Goal: Information Seeking & Learning: Learn about a topic

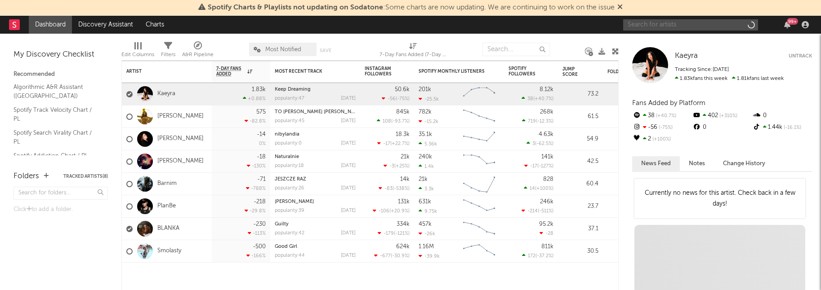
click at [649, 24] on input "text" at bounding box center [690, 24] width 135 height 11
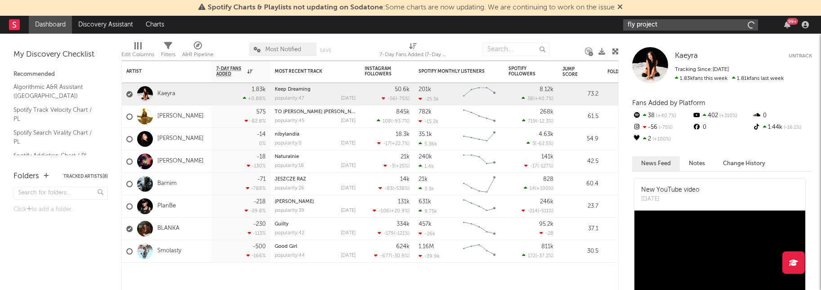
type input "fly project"
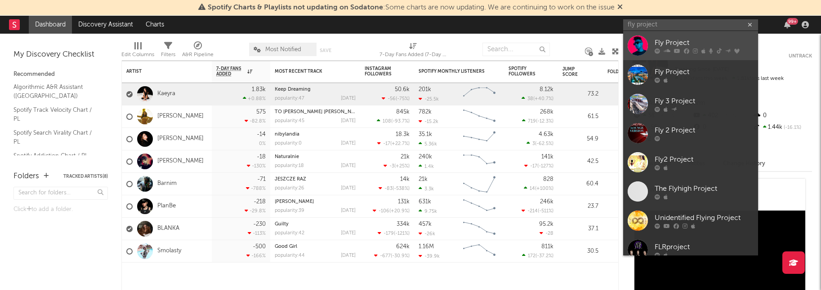
click at [667, 42] on div "Fly Project" at bounding box center [703, 42] width 99 height 11
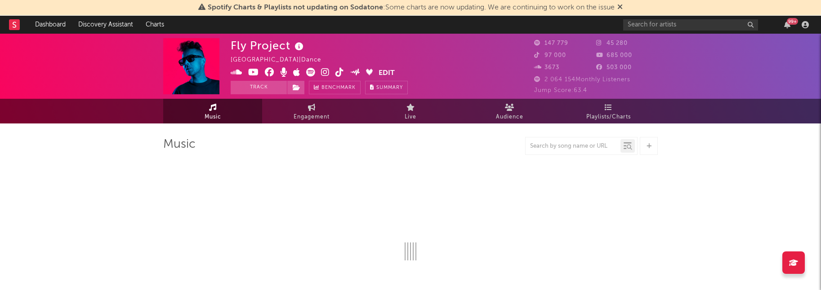
select select "6m"
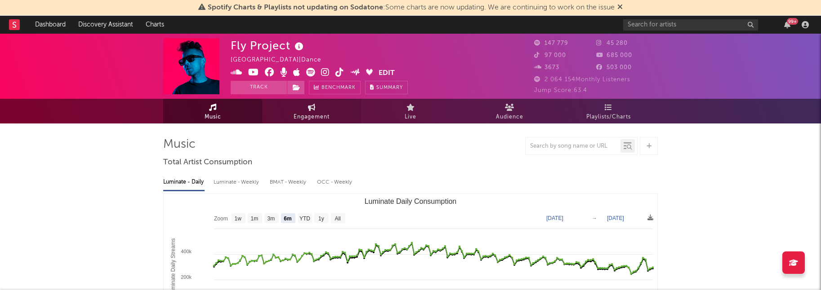
click at [316, 116] on span "Engagement" at bounding box center [311, 117] width 36 height 11
select select "1w"
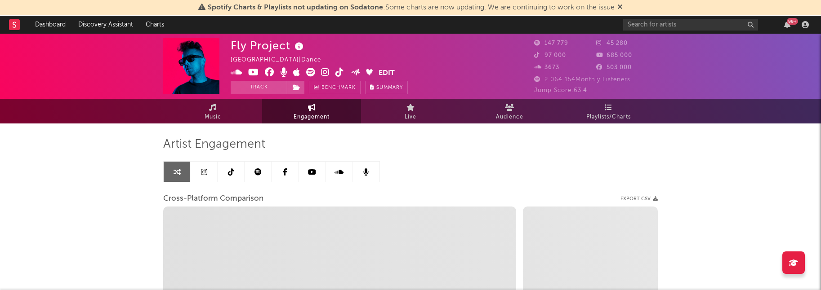
drag, startPoint x: 260, startPoint y: 173, endPoint x: 290, endPoint y: 188, distance: 33.4
click at [260, 173] on icon at bounding box center [257, 172] width 7 height 7
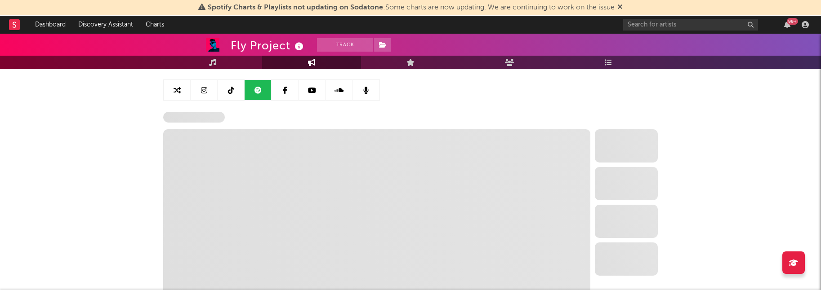
scroll to position [167, 0]
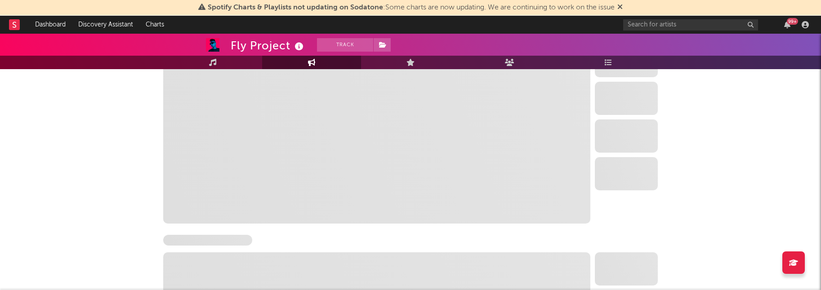
select select "6m"
select select "1w"
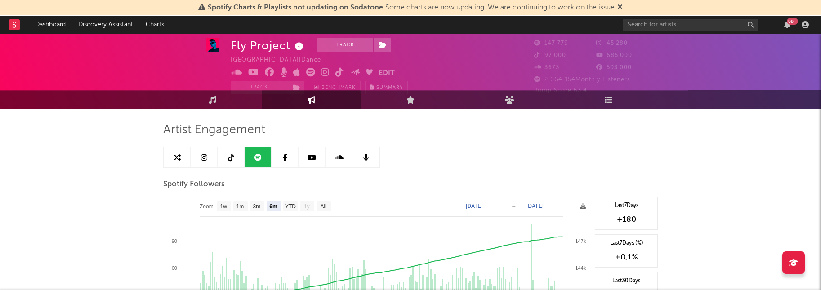
scroll to position [0, 0]
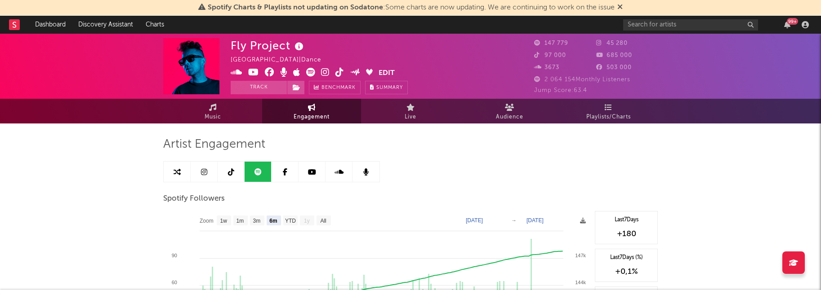
drag, startPoint x: 230, startPoint y: 174, endPoint x: 291, endPoint y: 187, distance: 62.4
click at [230, 174] on icon at bounding box center [231, 172] width 6 height 7
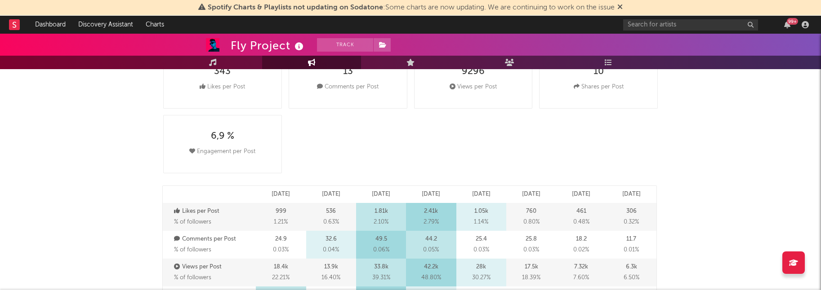
select select "6m"
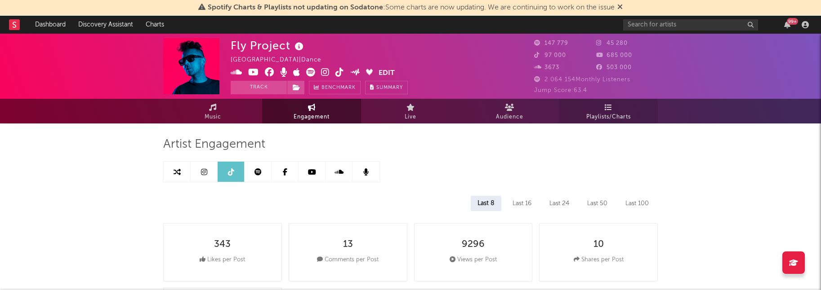
click at [604, 107] on icon at bounding box center [608, 107] width 8 height 7
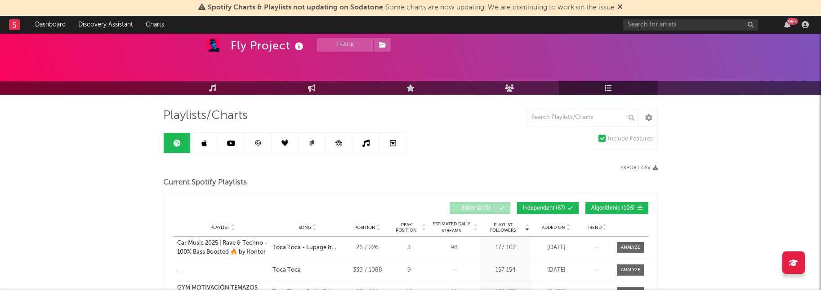
scroll to position [27, 0]
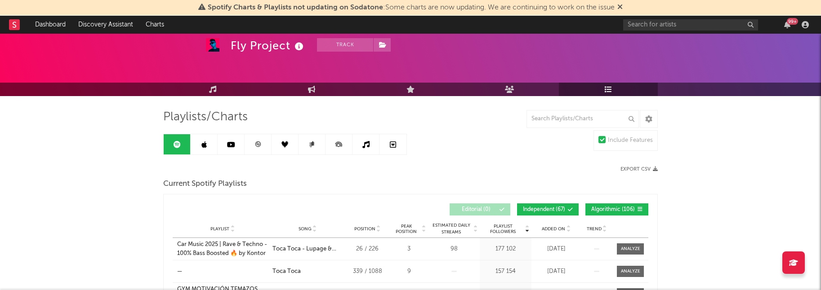
click at [646, 122] on icon at bounding box center [648, 119] width 7 height 7
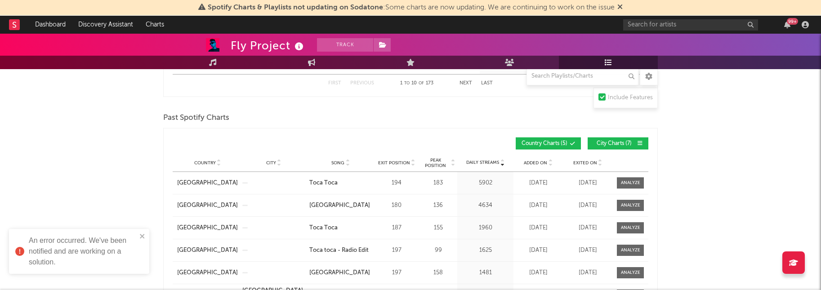
scroll to position [416, 0]
click at [563, 146] on span "Country Charts ( 5 )" at bounding box center [544, 144] width 46 height 5
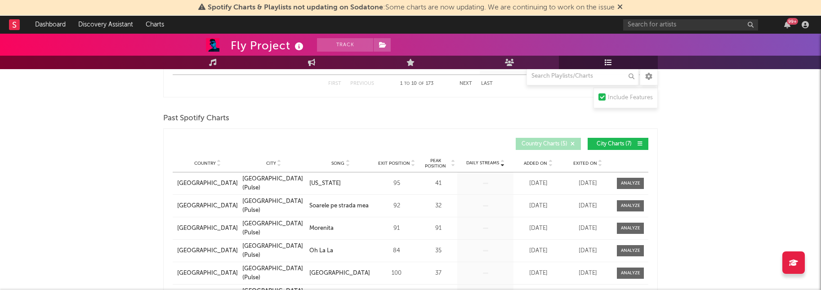
click at [567, 144] on button "Country Charts ( 5 )" at bounding box center [547, 144] width 65 height 12
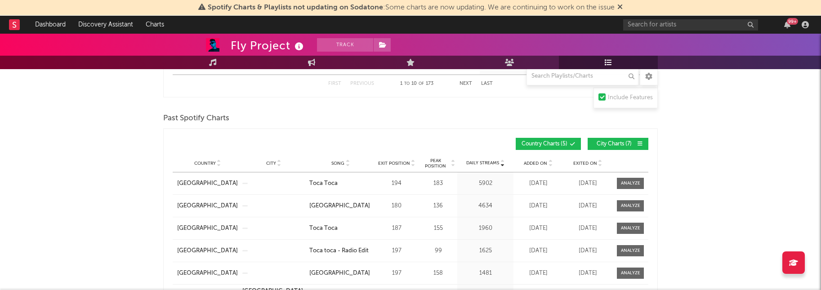
click at [622, 142] on span "City Charts ( 7 )" at bounding box center [613, 144] width 41 height 5
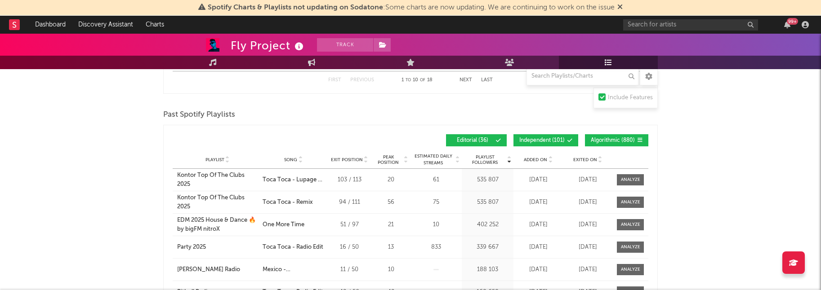
scroll to position [940, 0]
click at [547, 140] on span "Independent ( 101 )" at bounding box center [541, 140] width 45 height 5
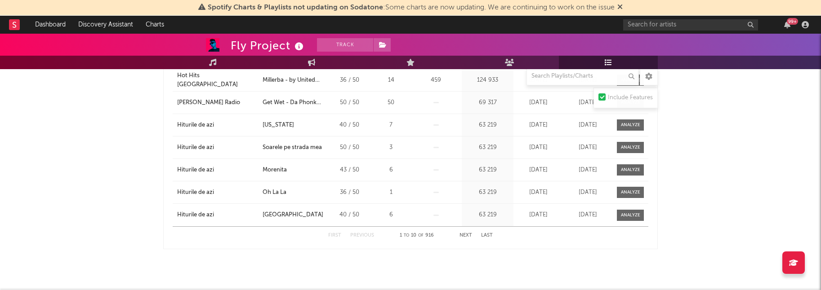
scroll to position [1120, 0]
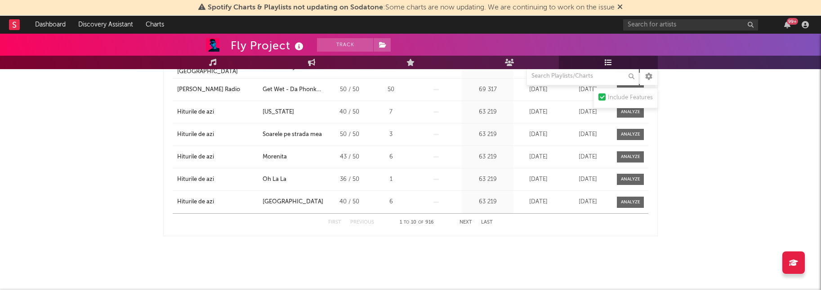
click at [466, 221] on button "Next" at bounding box center [465, 222] width 13 height 5
click at [465, 224] on button "Next" at bounding box center [465, 222] width 13 height 5
click at [464, 222] on button "Next" at bounding box center [465, 222] width 13 height 5
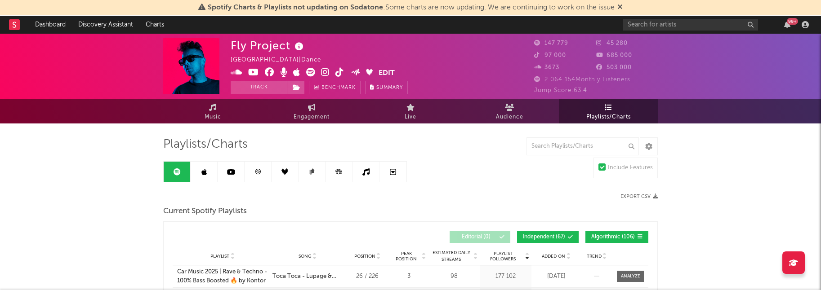
scroll to position [0, 0]
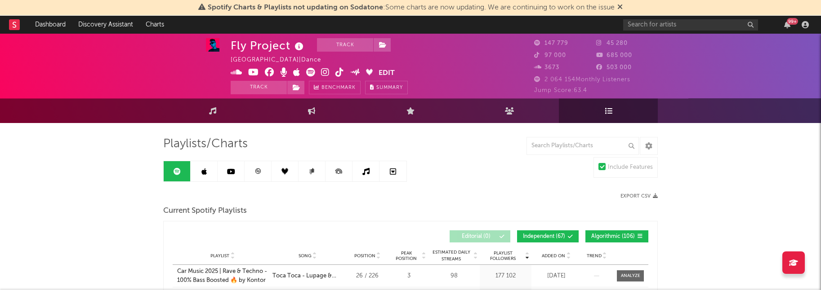
drag, startPoint x: 205, startPoint y: 171, endPoint x: 113, endPoint y: 185, distance: 93.2
click at [205, 171] on icon at bounding box center [203, 171] width 5 height 7
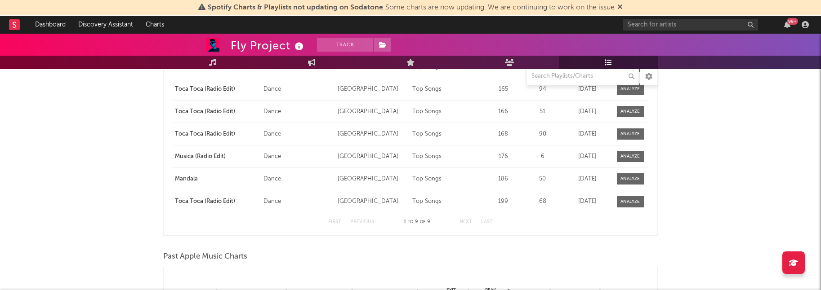
scroll to position [861, 0]
